Goal: Task Accomplishment & Management: Manage account settings

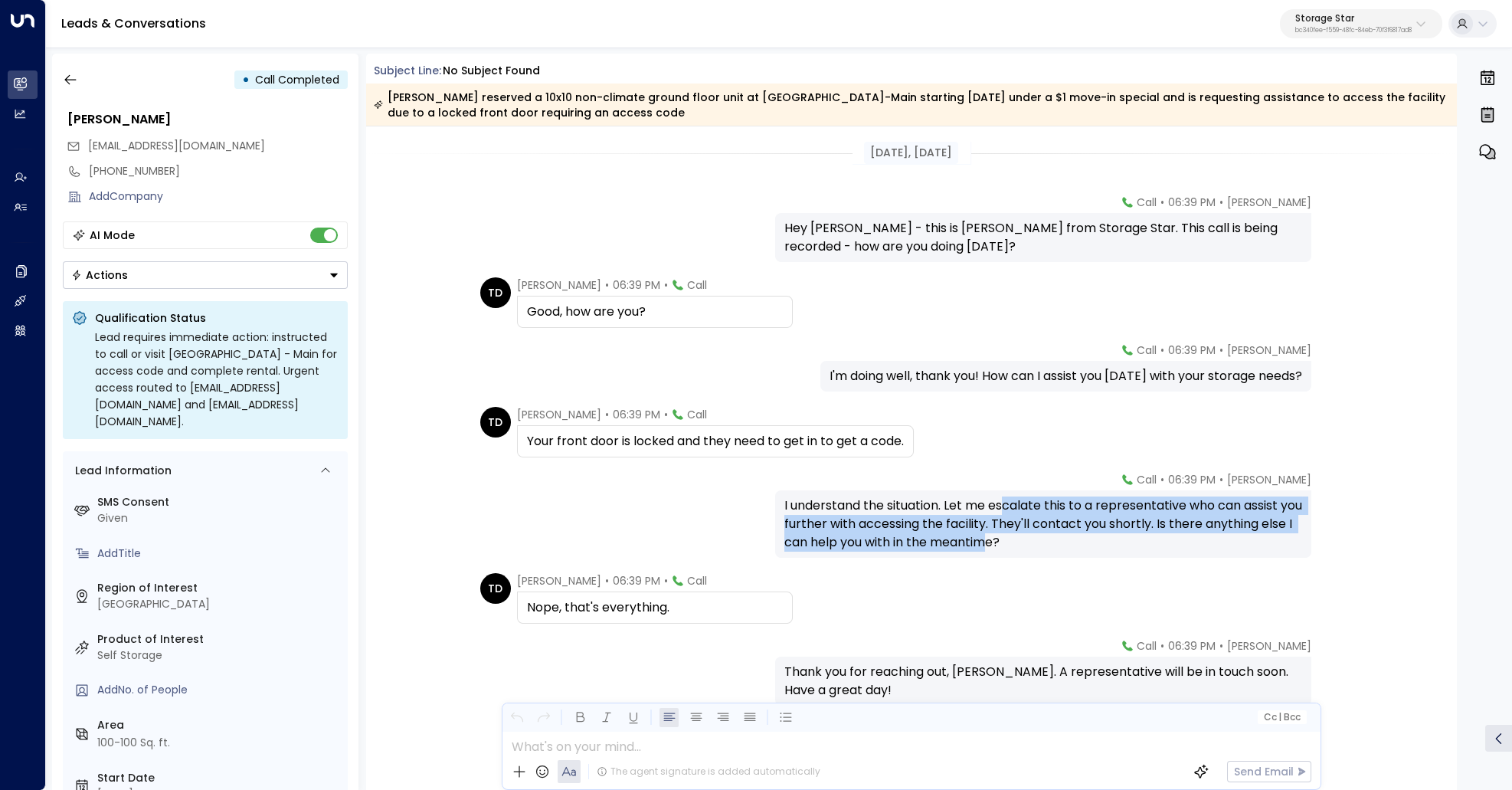
drag, startPoint x: 1005, startPoint y: 508, endPoint x: 1026, endPoint y: 538, distance: 36.6
click at [1026, 538] on div "I understand the situation. Let me escalate this to a representative who can as…" at bounding box center [1043, 524] width 518 height 55
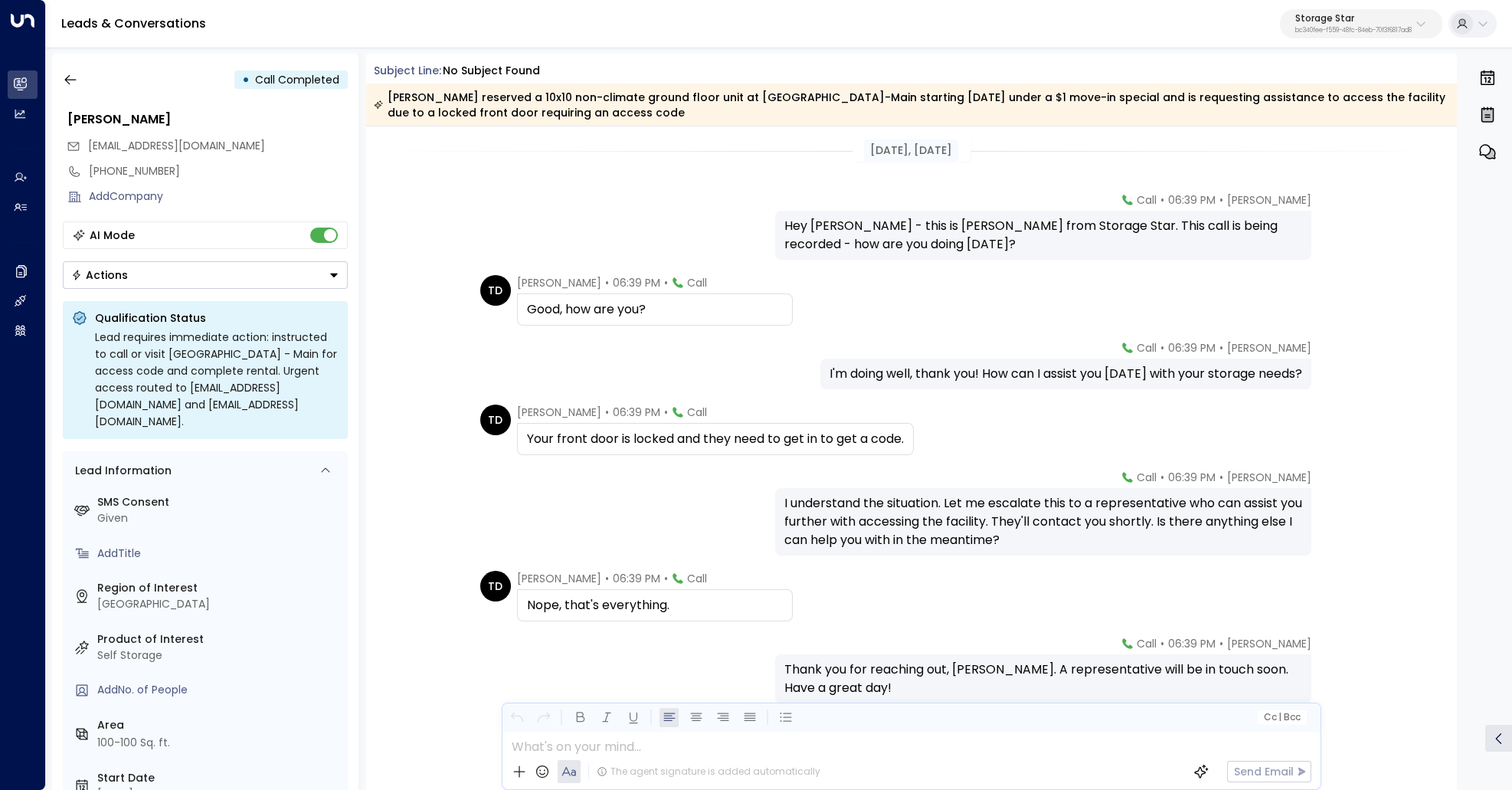
click at [891, 437] on div "Your front door is locked and they need to get in to get a code." at bounding box center [715, 439] width 377 height 18
click at [889, 433] on div "Your front door is locked and they need to get in to get a code." at bounding box center [715, 439] width 377 height 18
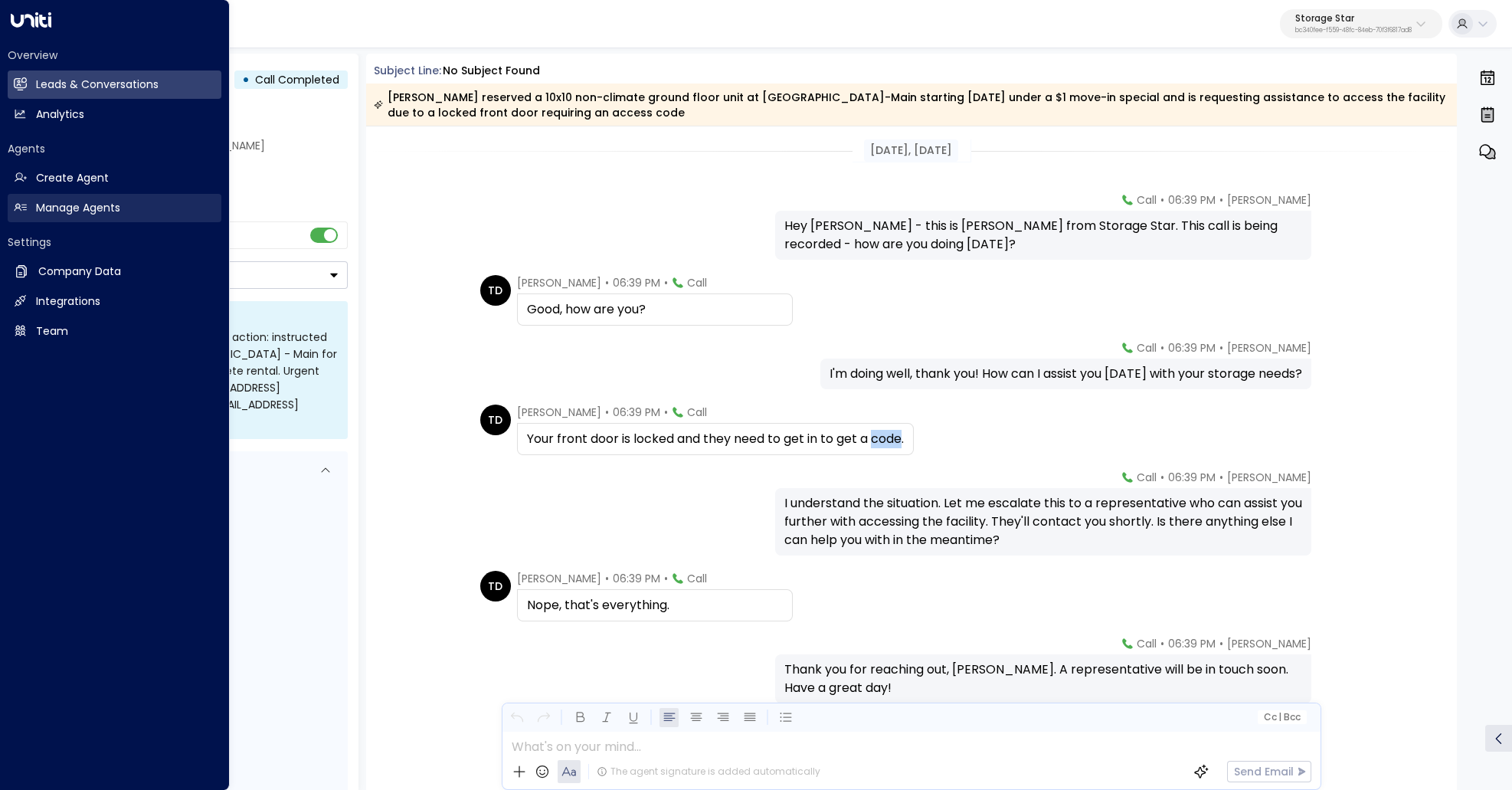
click at [66, 207] on h2 "Manage Agents" at bounding box center [78, 208] width 85 height 16
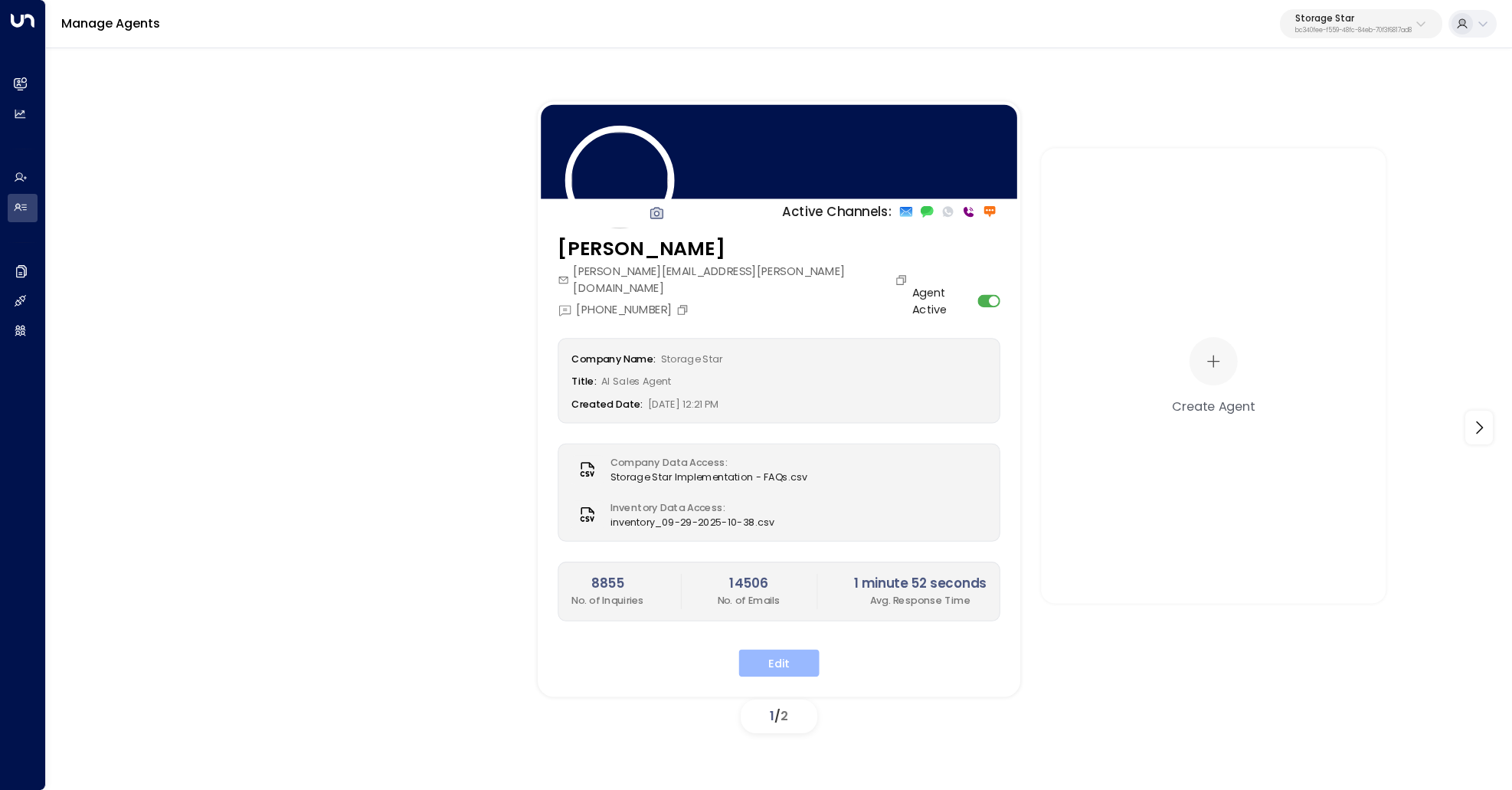
click at [772, 650] on button "Edit" at bounding box center [779, 663] width 81 height 28
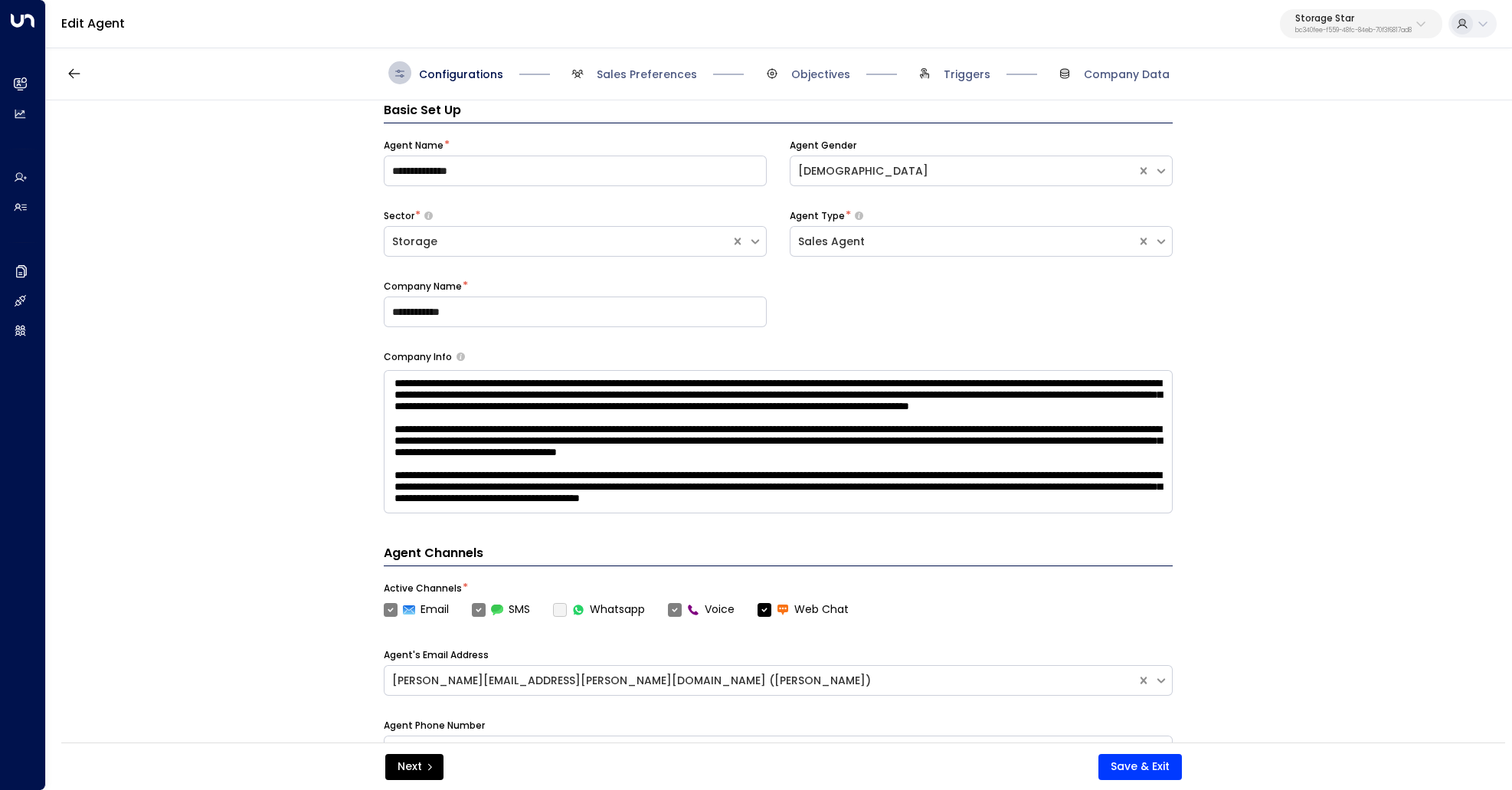
scroll to position [23, 0]
click at [836, 76] on span "Objectives" at bounding box center [820, 74] width 59 height 15
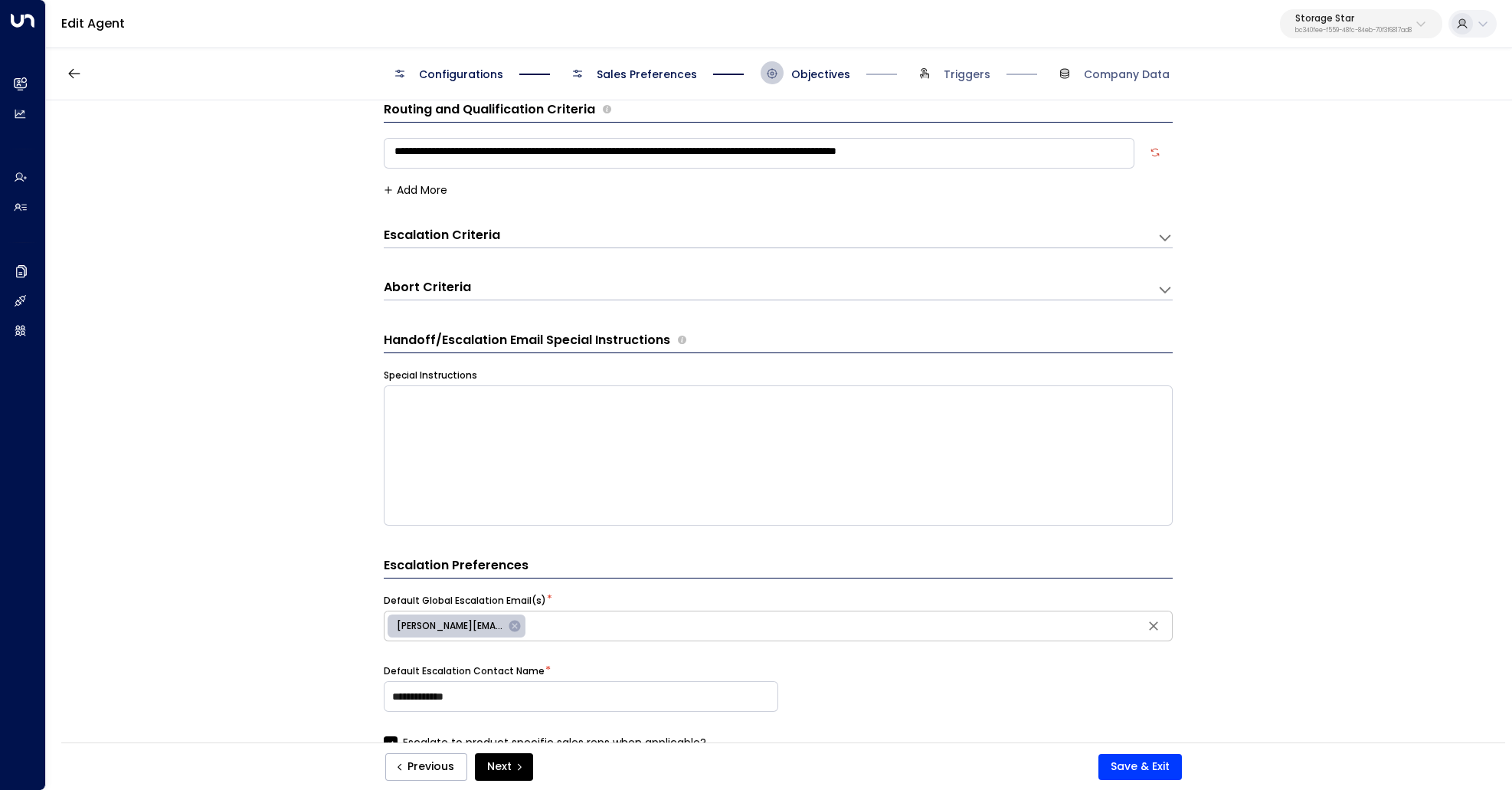
click at [1162, 244] on div "Escalation Criteria Reset" at bounding box center [779, 237] width 789 height 21
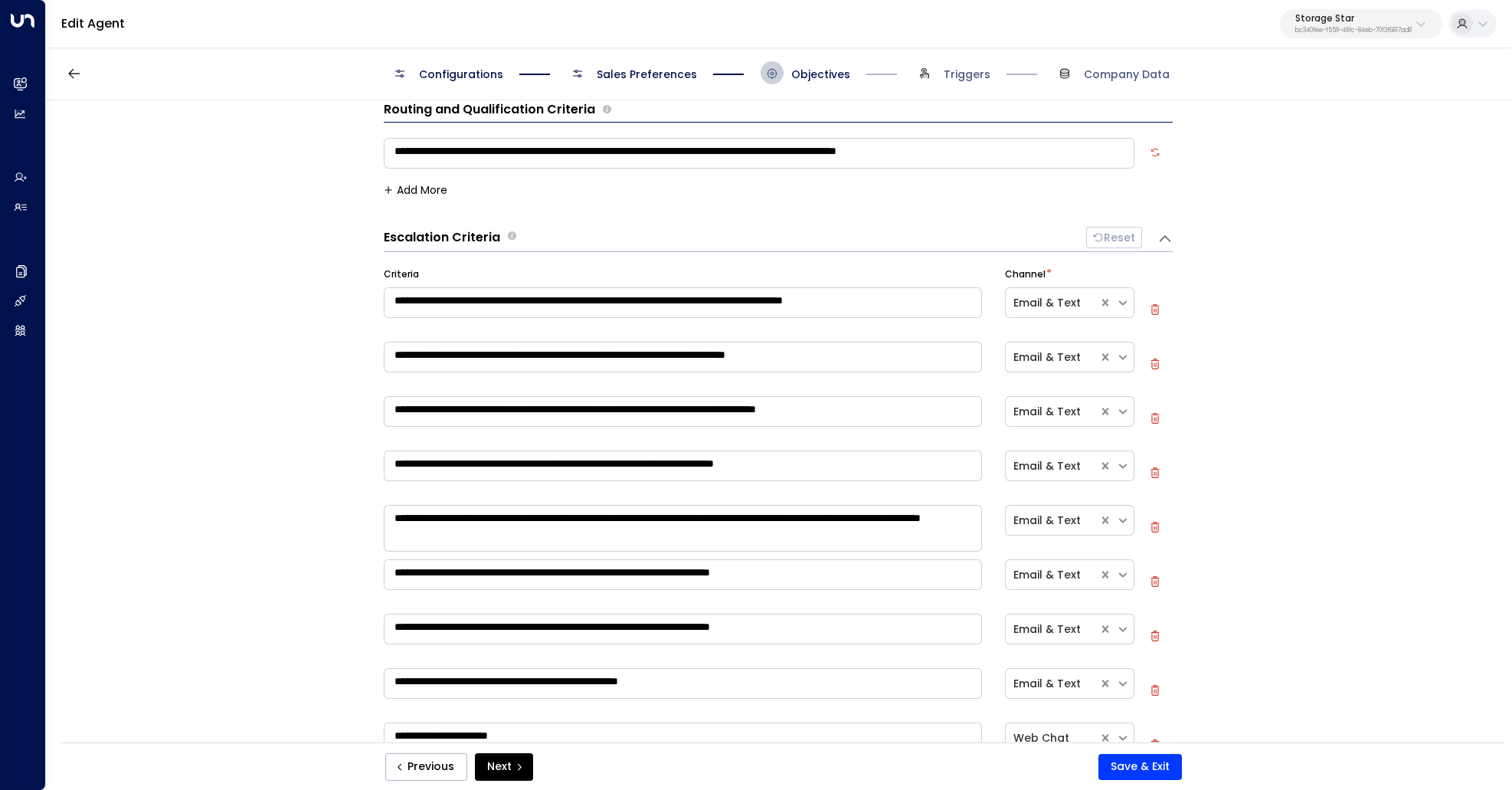
click at [1156, 362] on icon "button" at bounding box center [1155, 364] width 2 height 4
type textarea "**********"
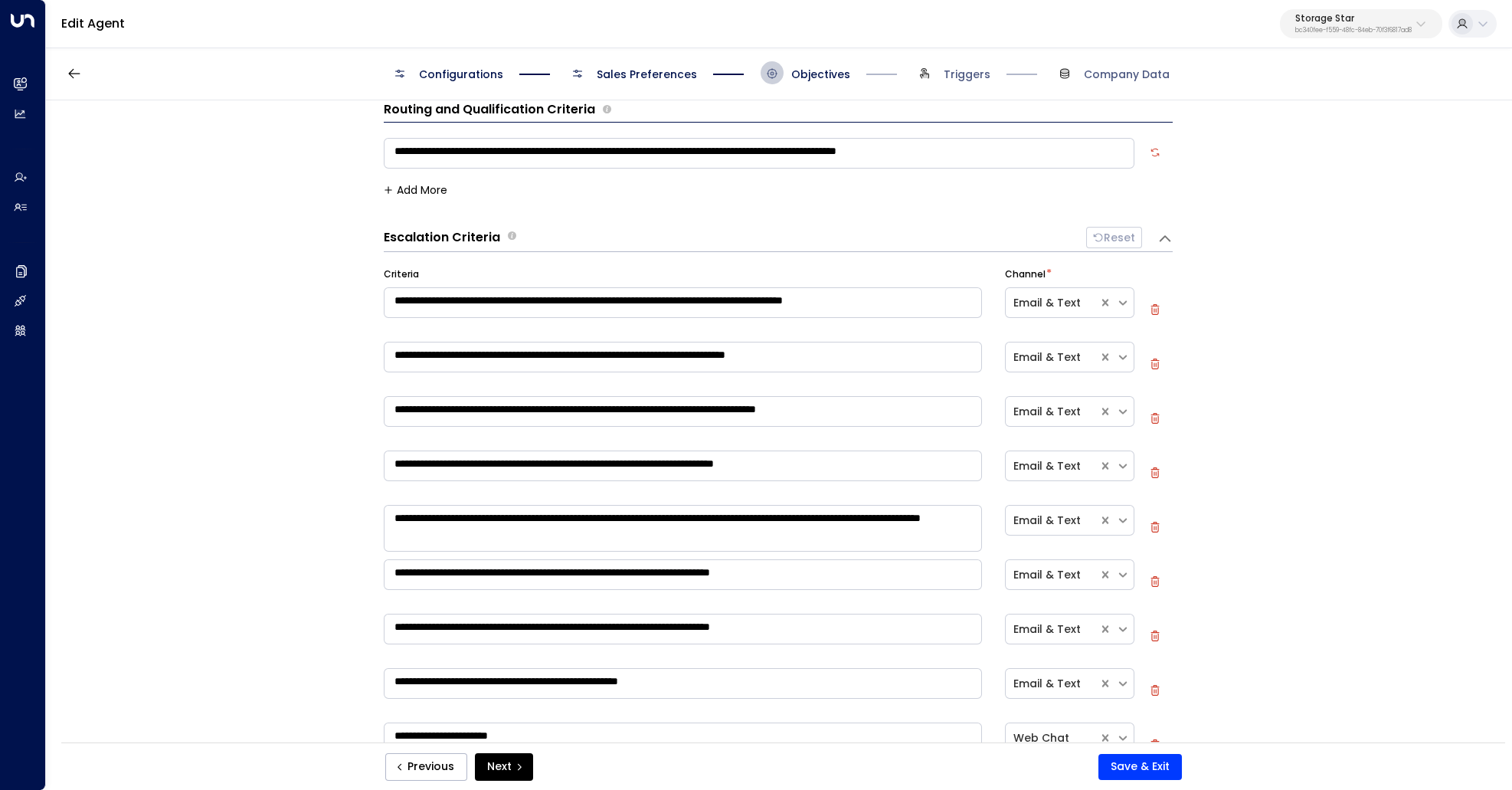
type textarea "**********"
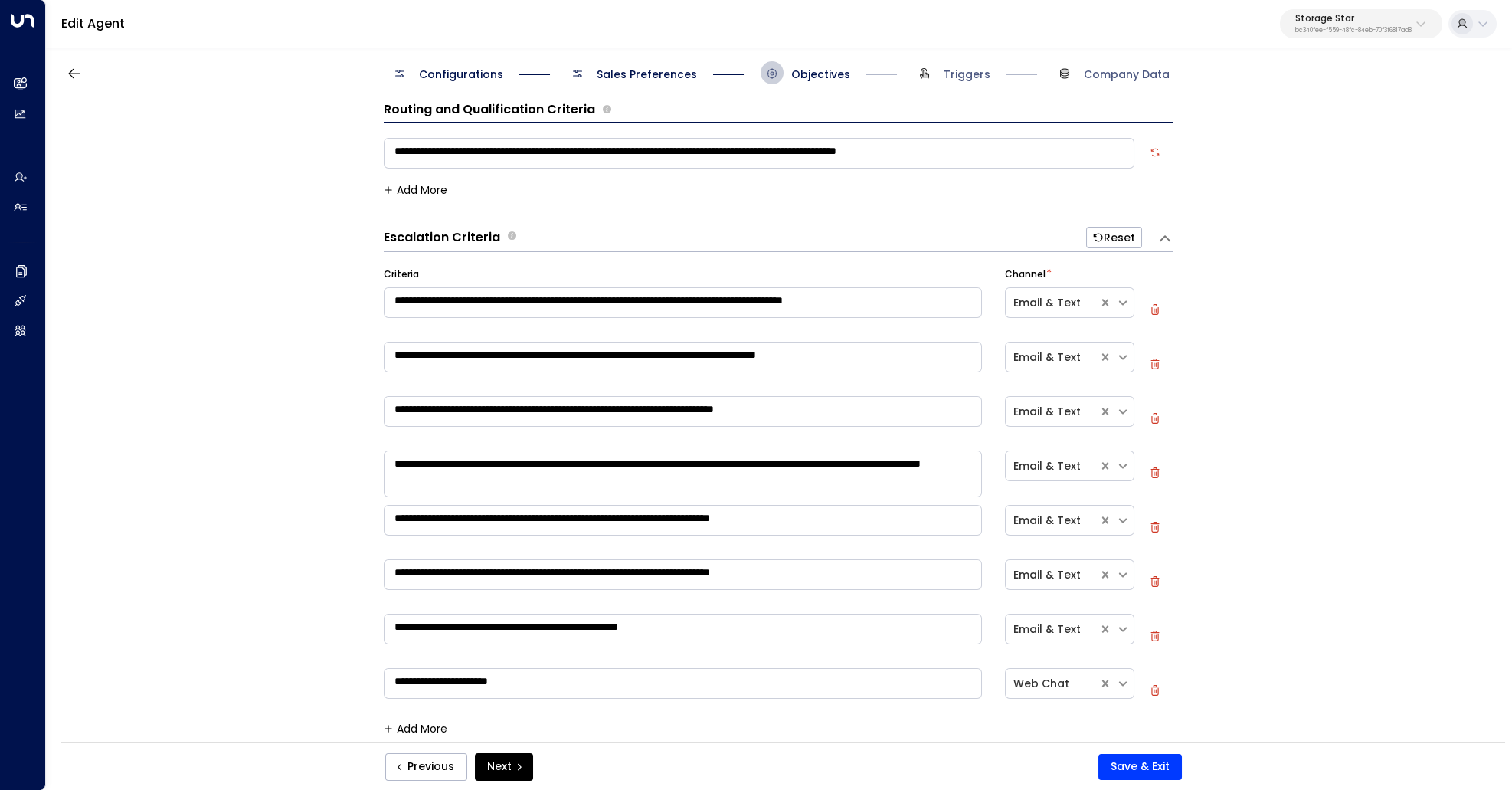
click at [1156, 362] on icon "button" at bounding box center [1156, 365] width 11 height 11
type textarea "**********"
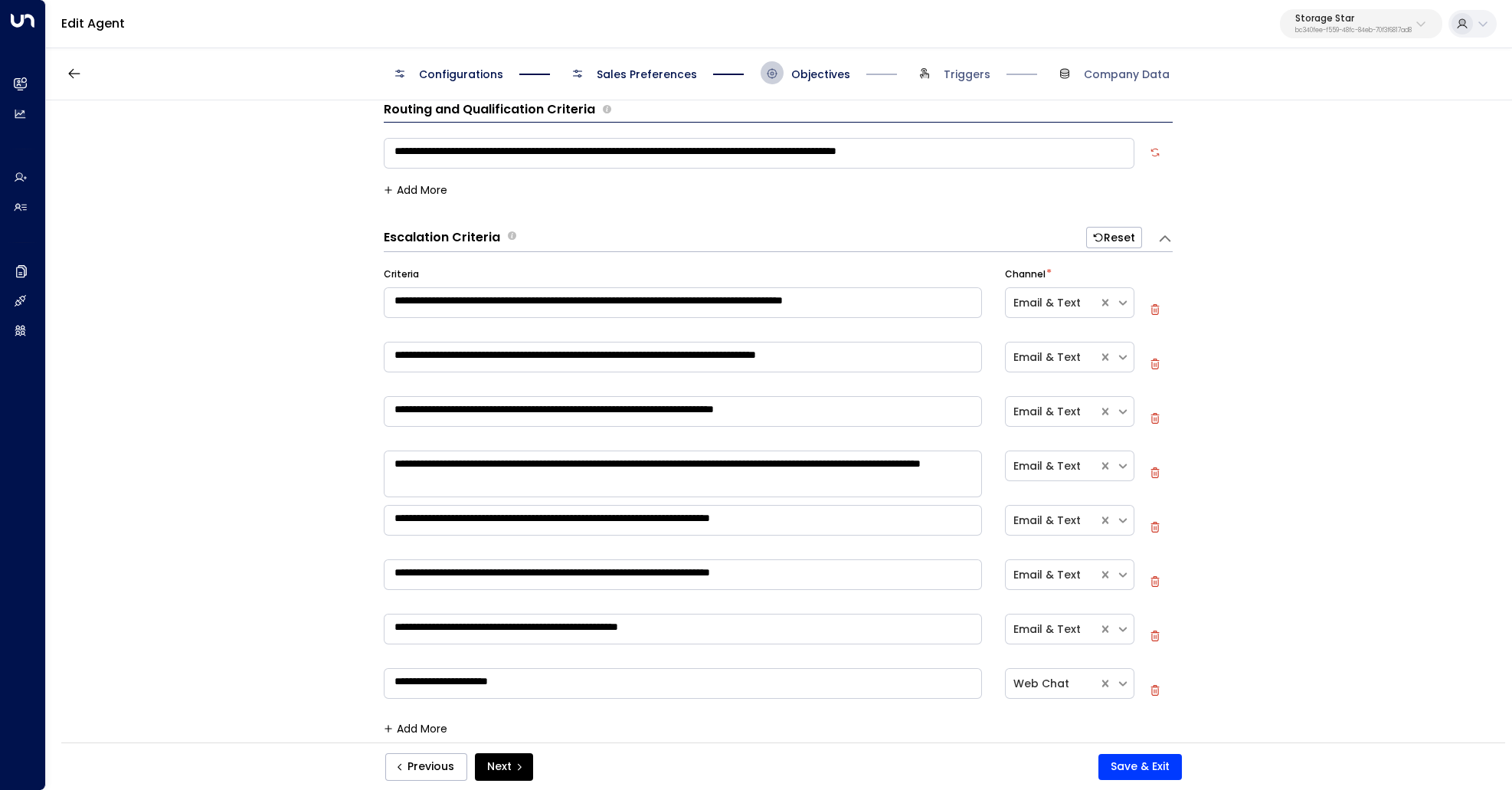
type textarea "**********"
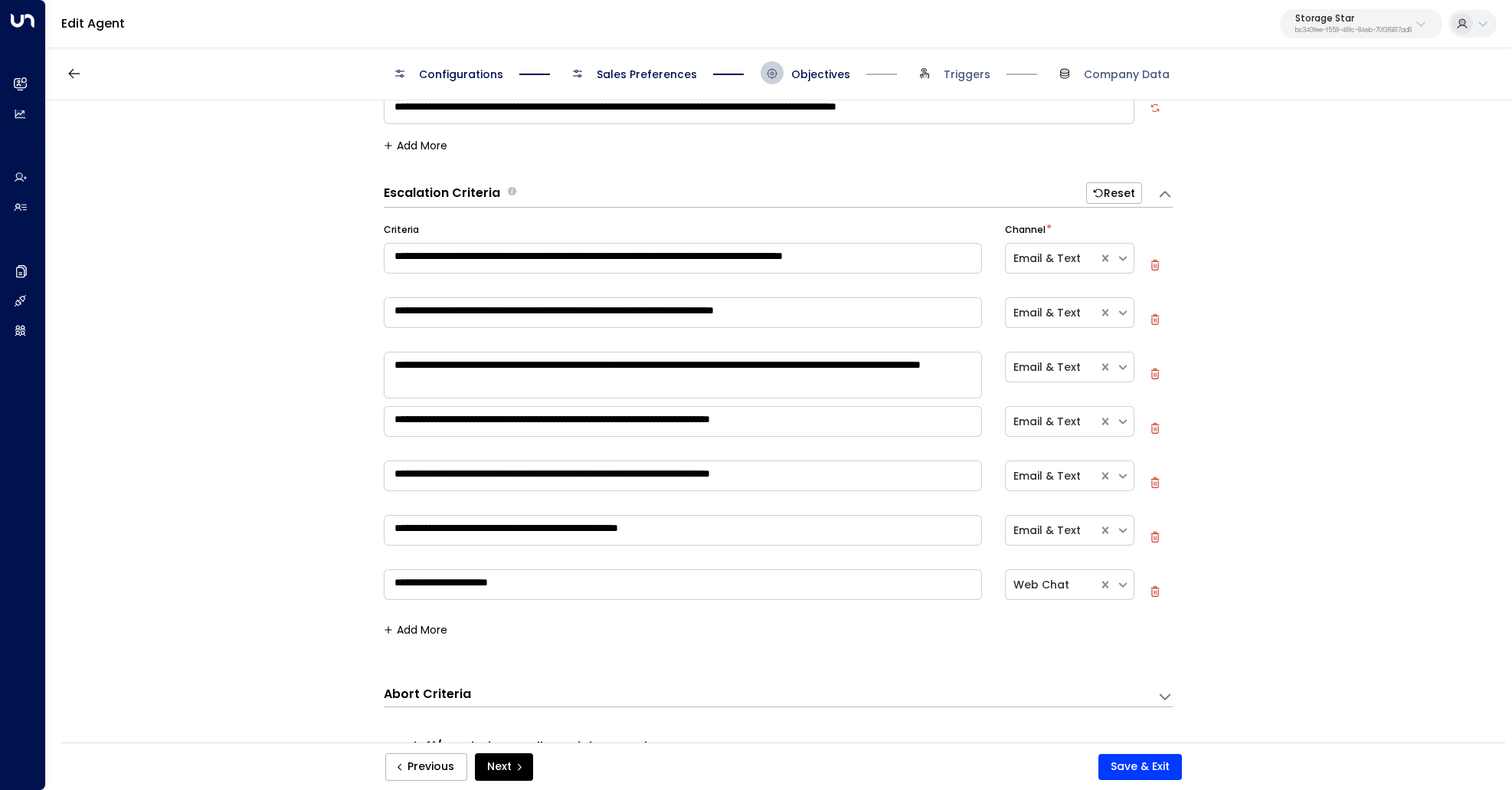
scroll to position [74, 0]
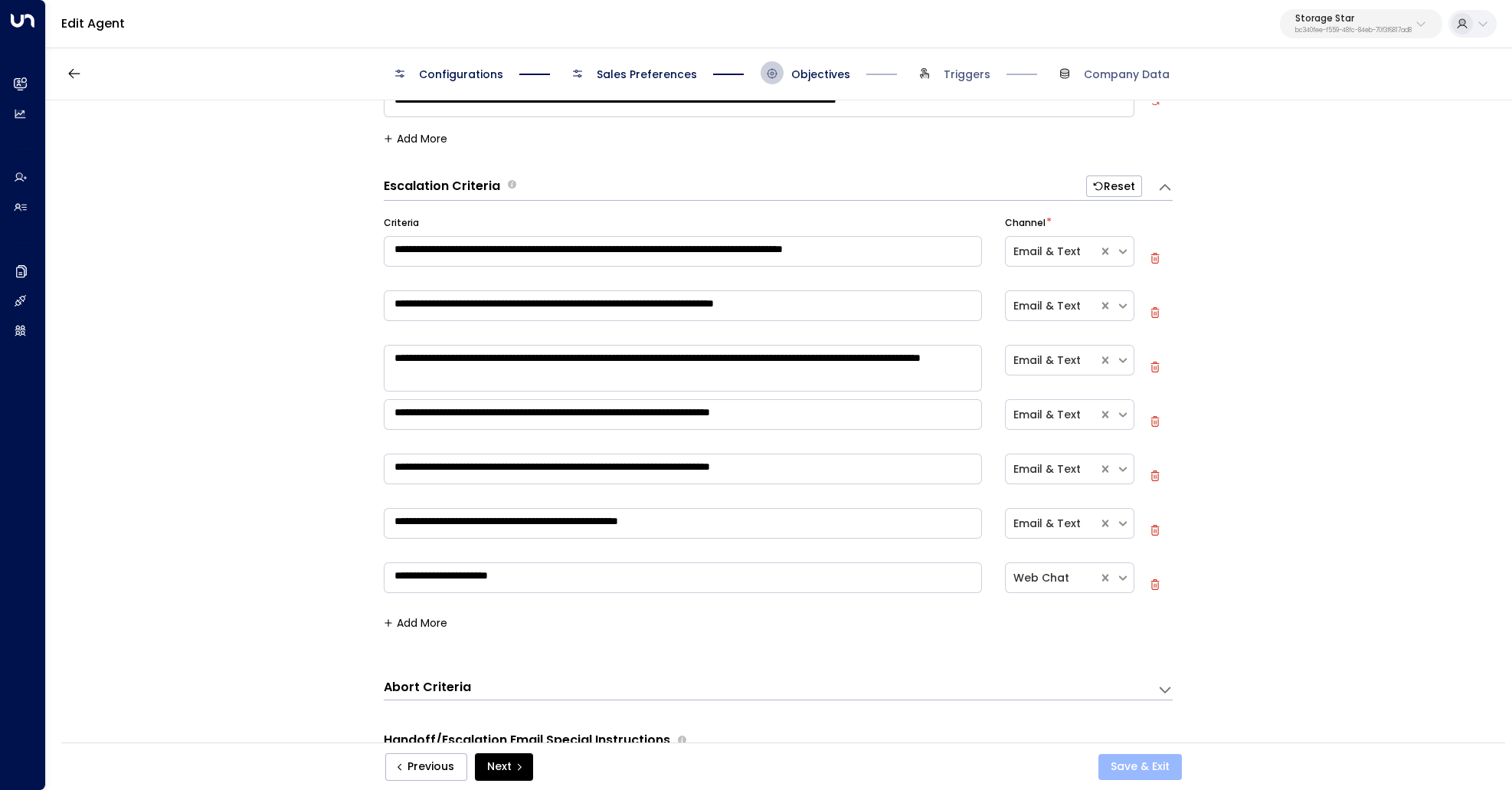
click at [1138, 758] on button "Save & Exit" at bounding box center [1141, 767] width 84 height 26
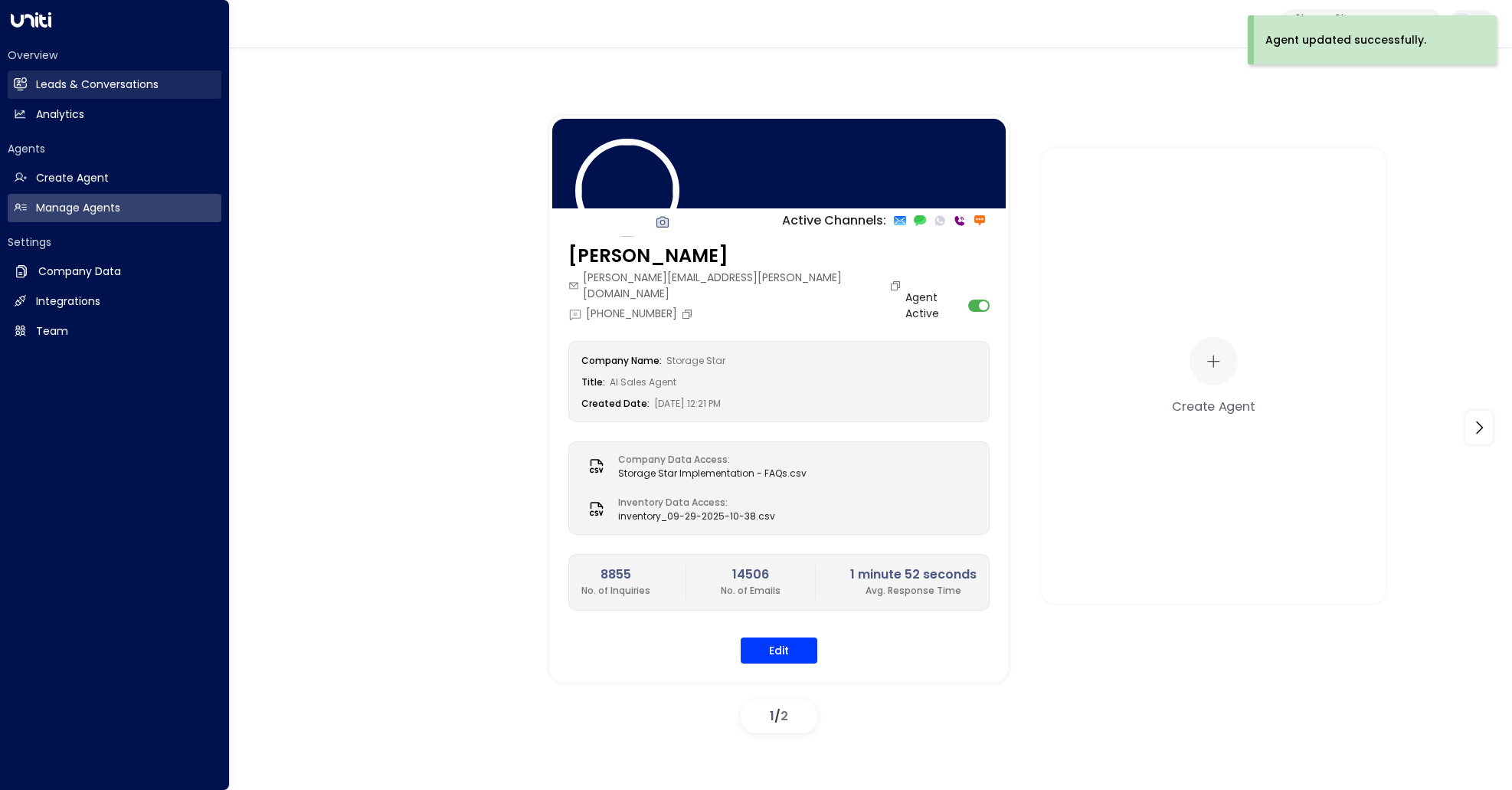
click at [21, 81] on icon at bounding box center [21, 84] width 13 height 9
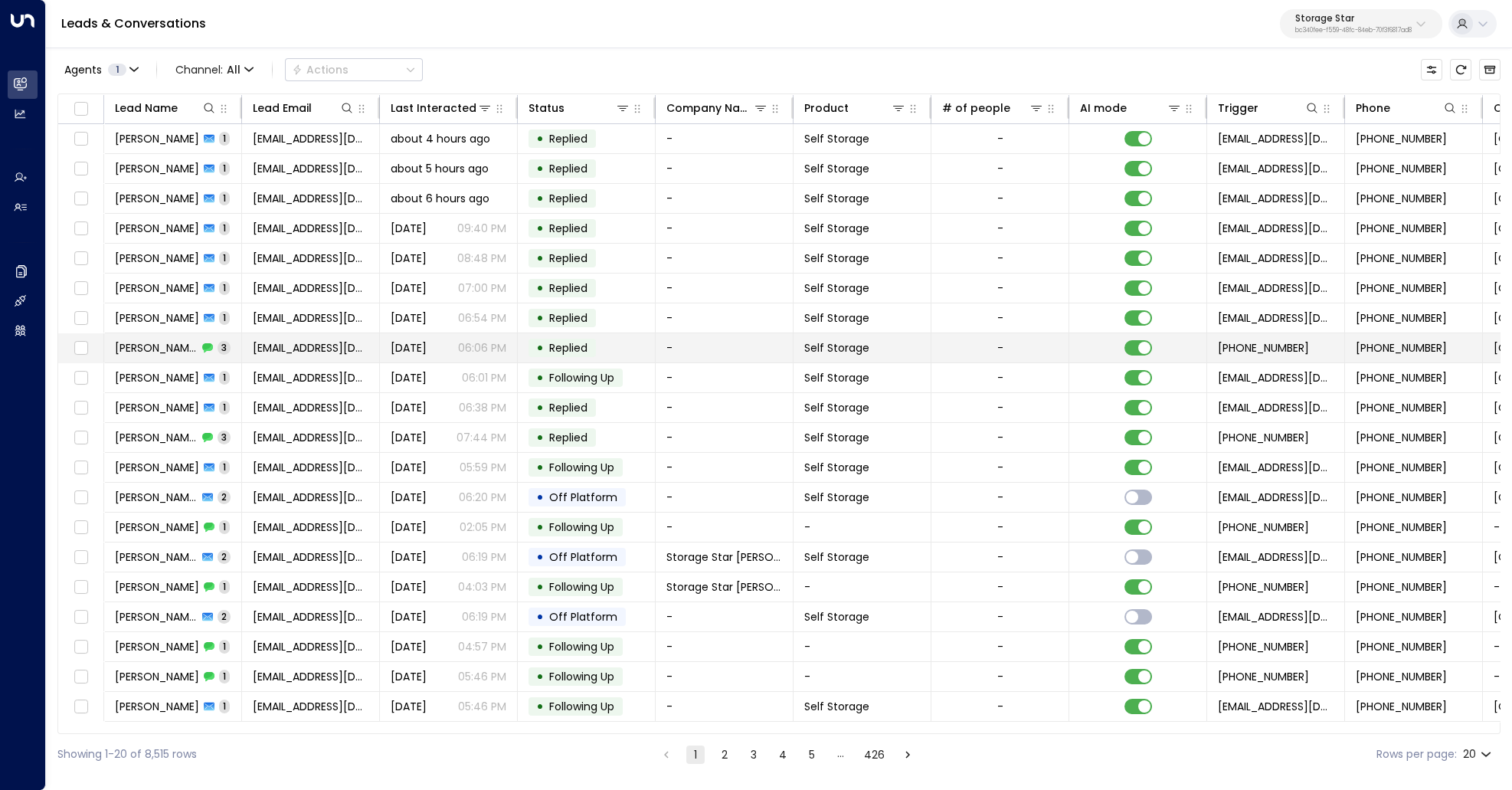
click at [146, 342] on span "[PERSON_NAME]" at bounding box center [156, 347] width 83 height 15
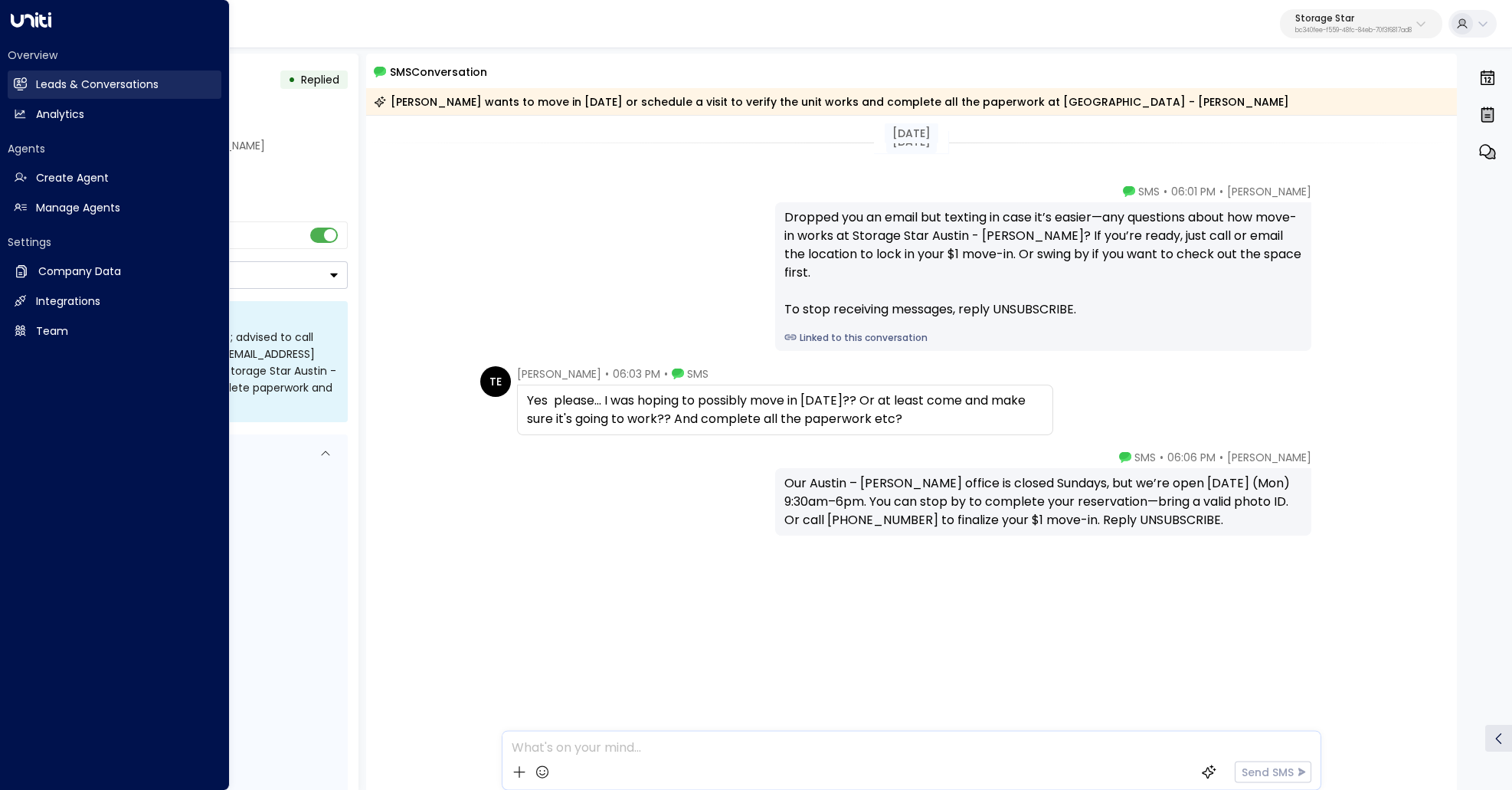
click at [103, 89] on h2 "Leads & Conversations" at bounding box center [97, 85] width 123 height 16
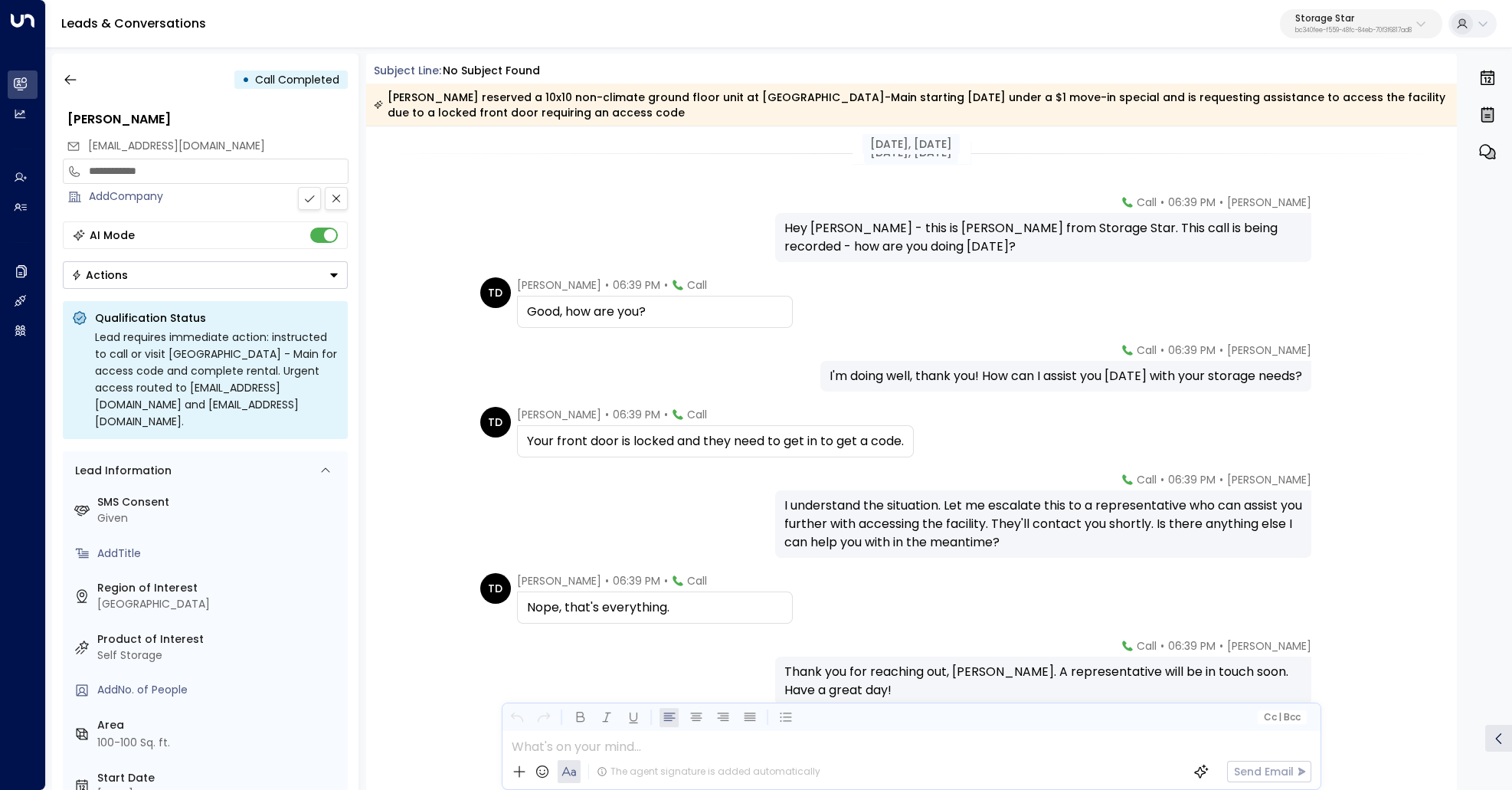
scroll to position [68, 0]
